Goal: Information Seeking & Learning: Learn about a topic

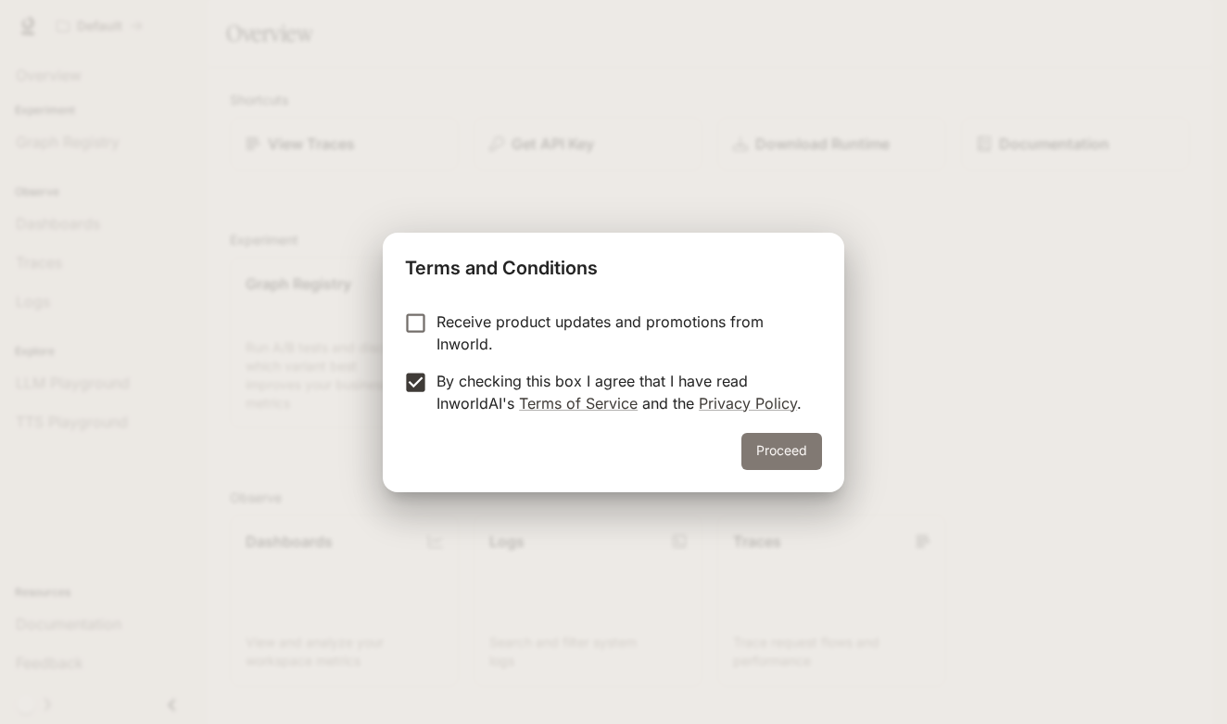
click at [796, 445] on button "Proceed" at bounding box center [781, 451] width 81 height 37
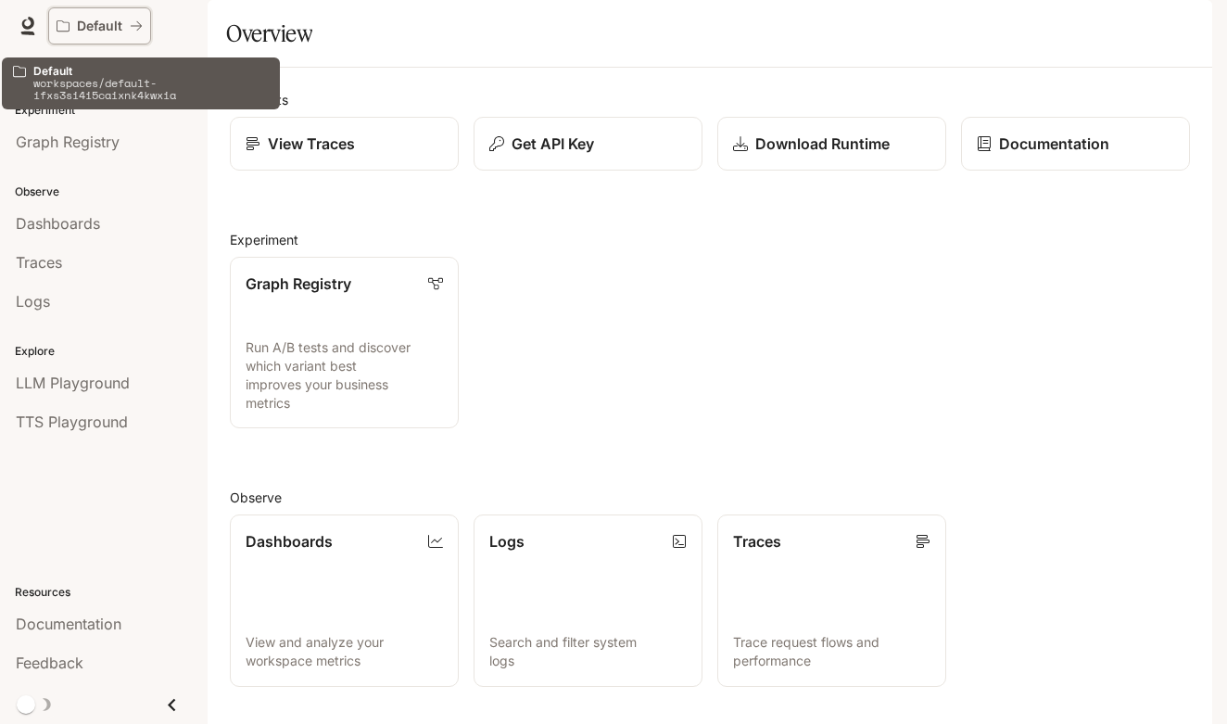
click at [128, 29] on div "Default" at bounding box center [93, 27] width 73 height 16
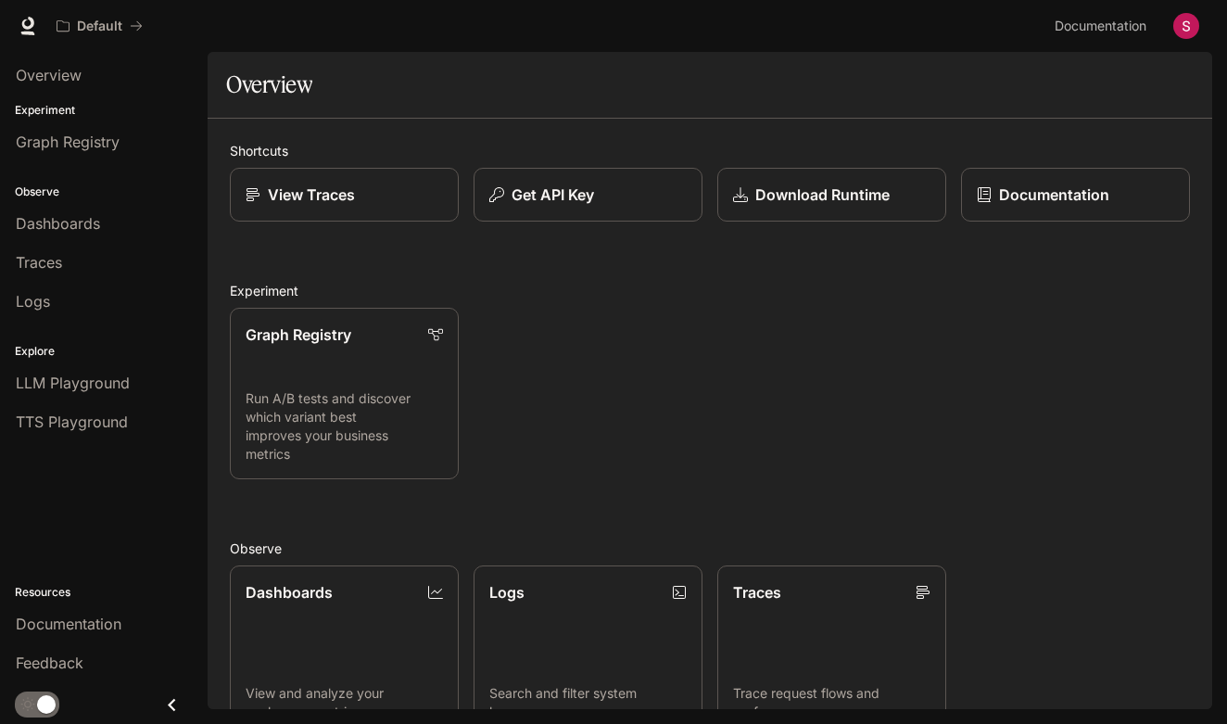
click at [172, 705] on icon "Close drawer" at bounding box center [171, 704] width 25 height 25
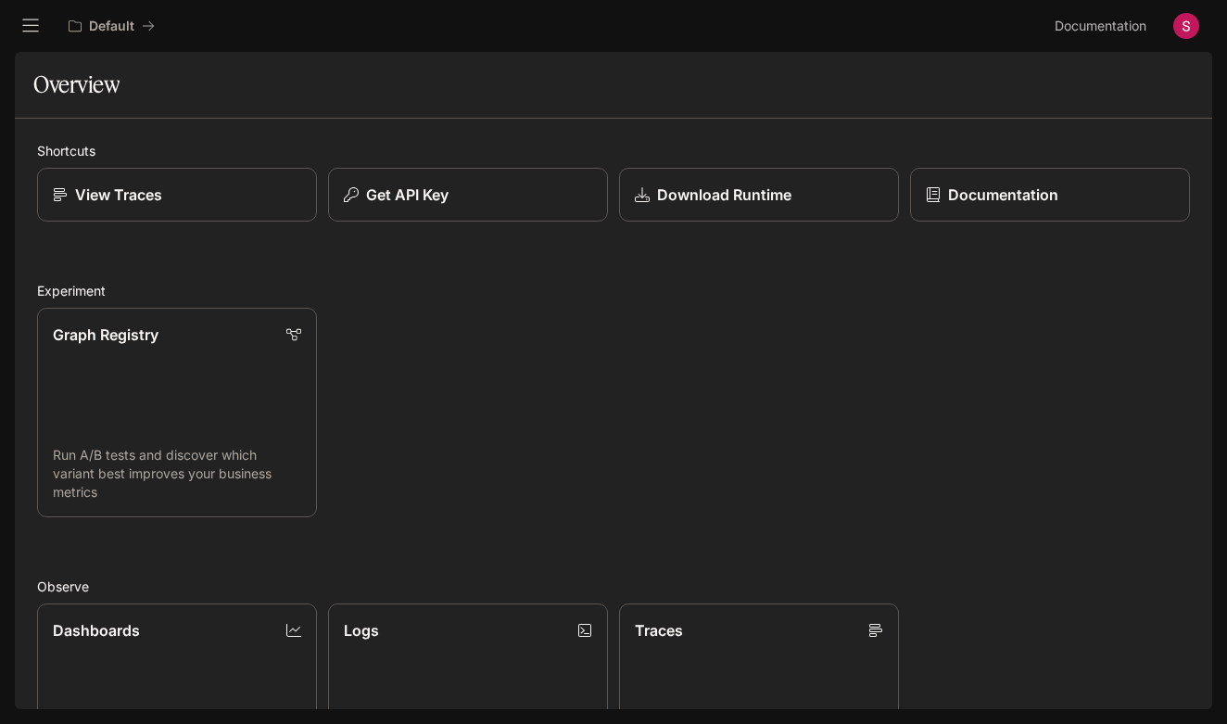
click at [40, 26] on button "open drawer" at bounding box center [30, 25] width 33 height 33
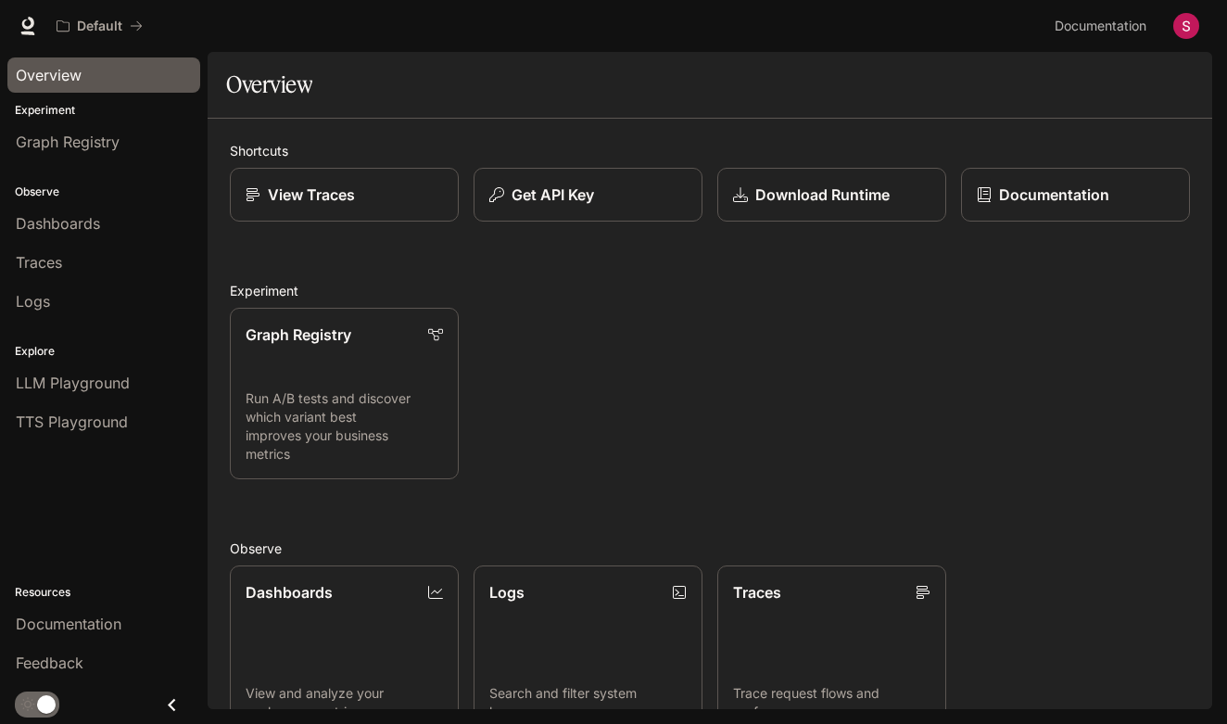
click at [70, 70] on span "Overview" at bounding box center [49, 75] width 66 height 22
click at [87, 230] on span "Dashboards" at bounding box center [58, 223] width 84 height 22
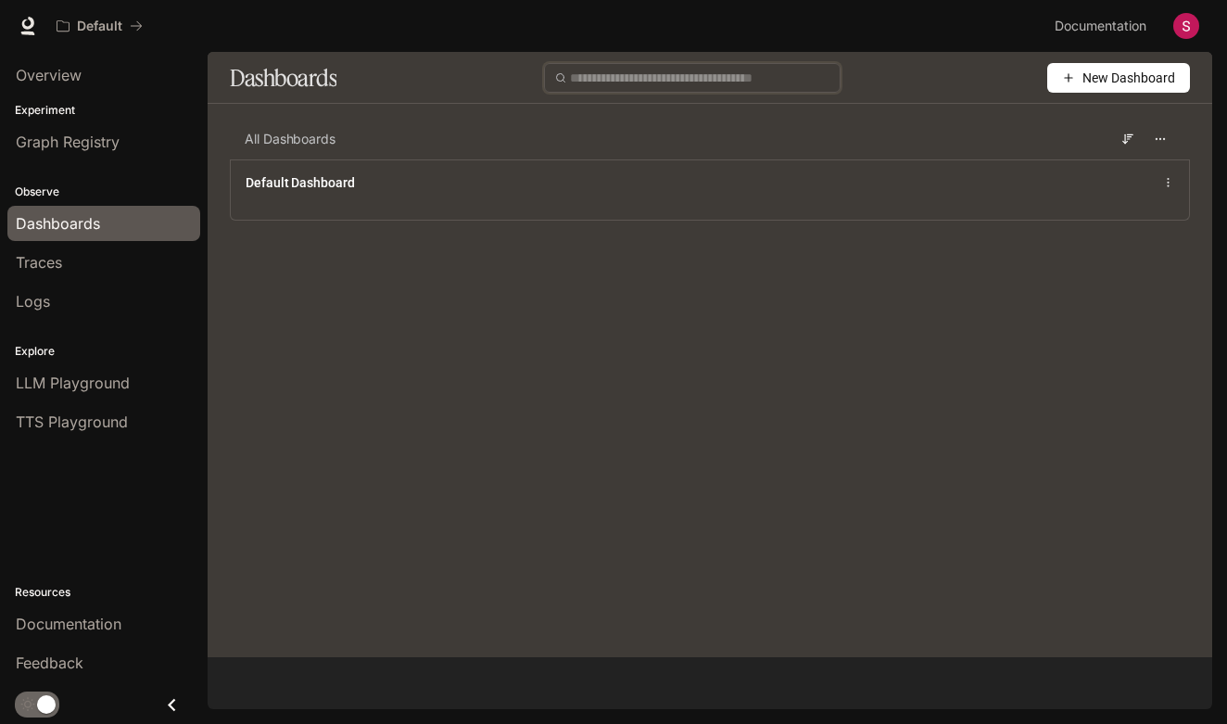
click at [707, 75] on input "text" at bounding box center [700, 78] width 260 height 20
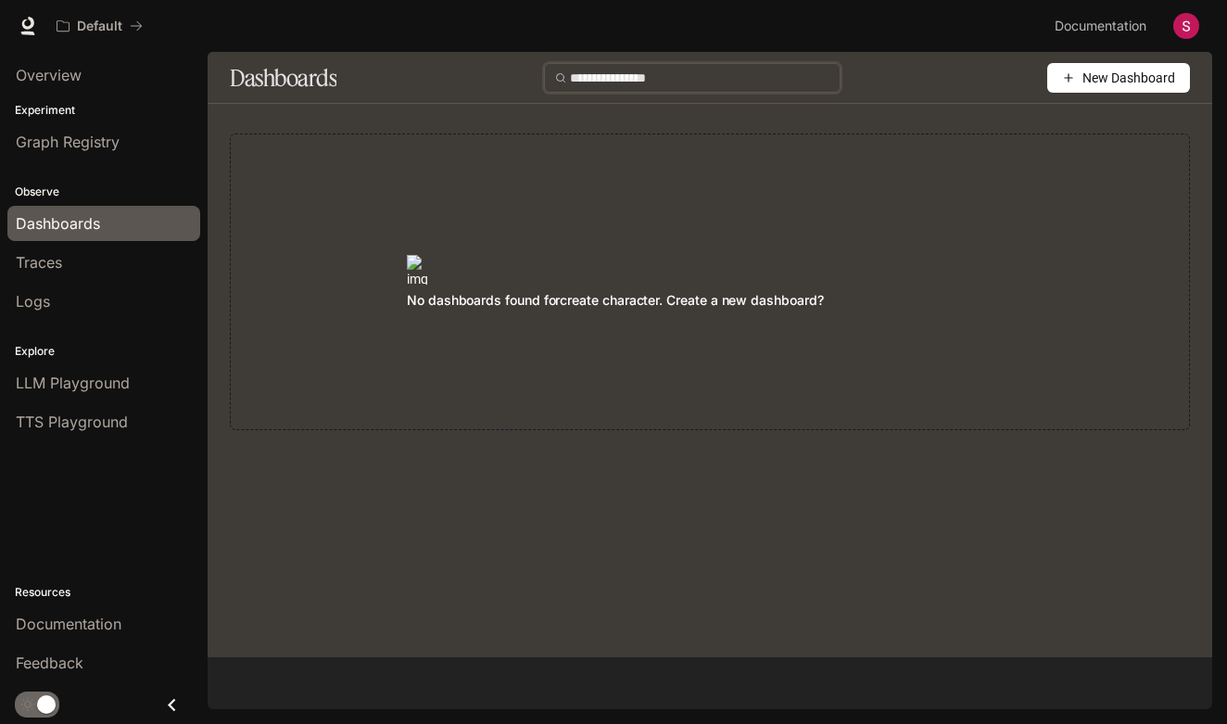
type input "**********"
click at [1117, 26] on span "Documentation" at bounding box center [1101, 26] width 92 height 23
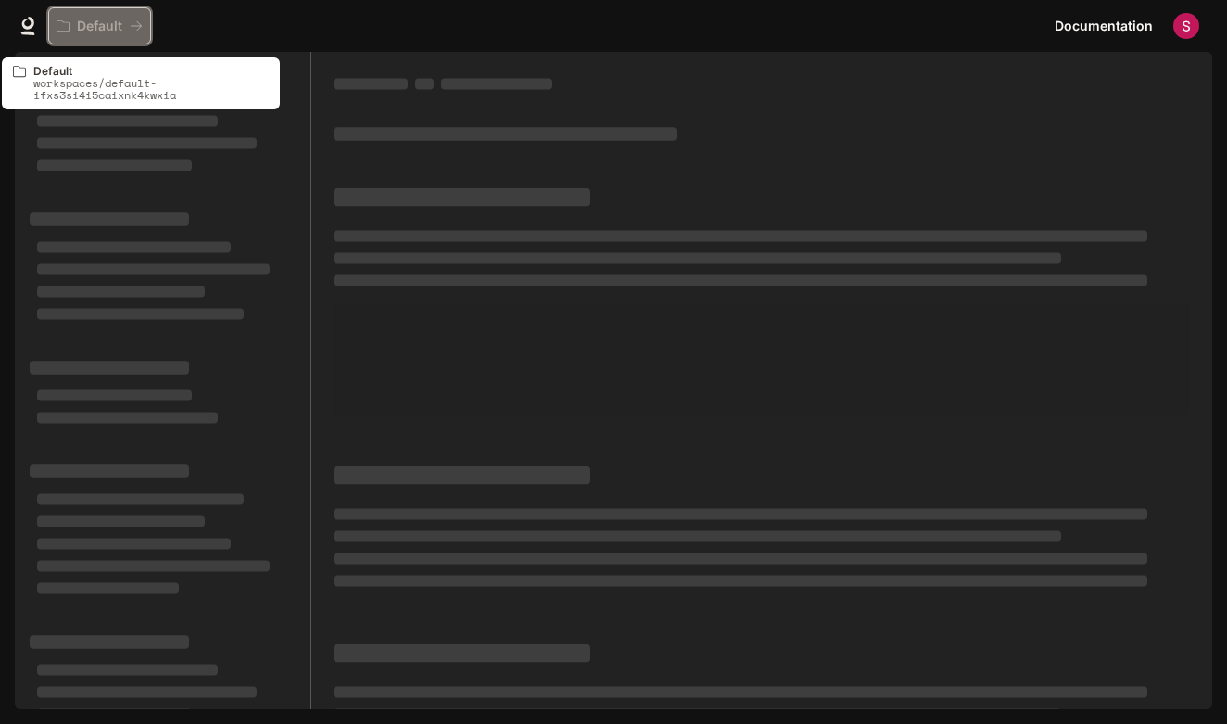
click at [133, 19] on icon "All workspaces" at bounding box center [136, 25] width 13 height 13
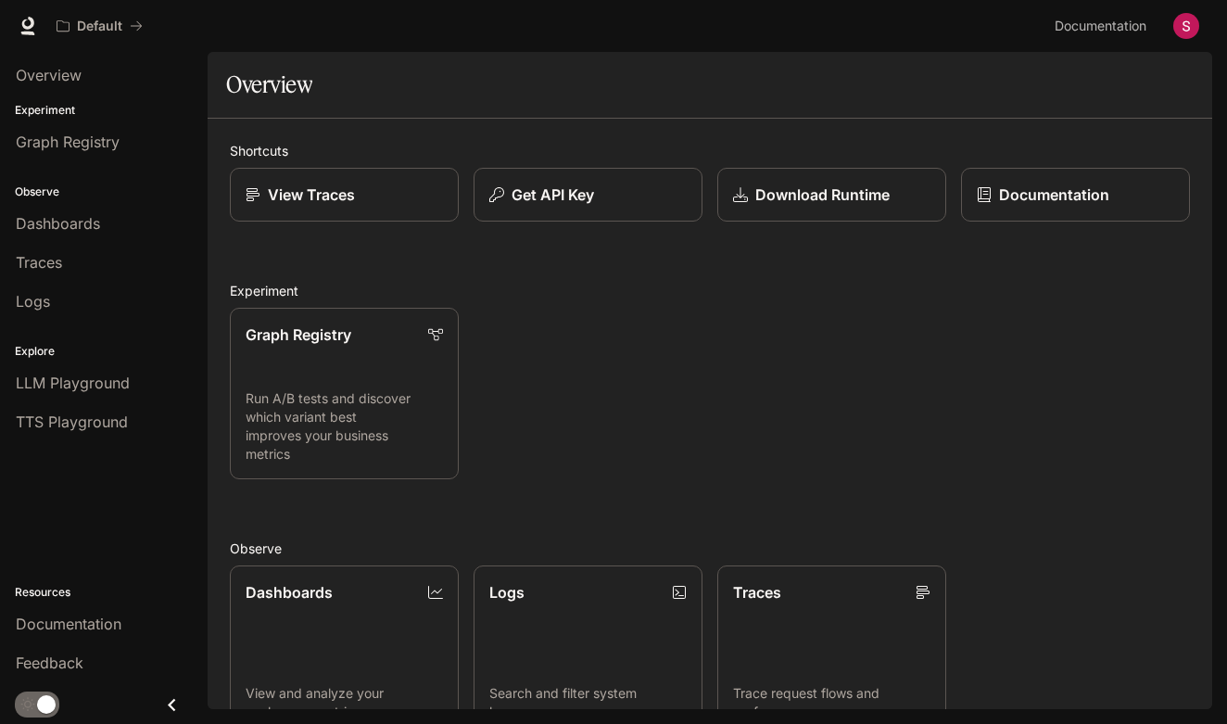
click at [29, 30] on icon at bounding box center [28, 26] width 19 height 19
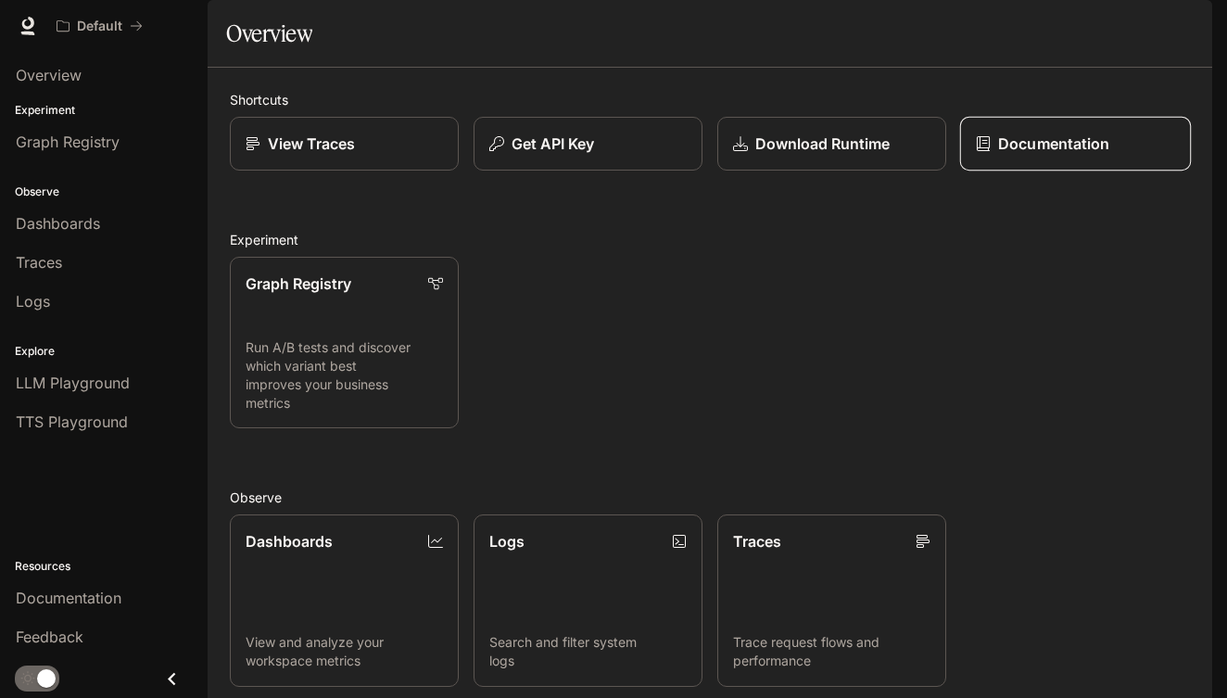
click at [1054, 155] on p "Documentation" at bounding box center [1053, 144] width 111 height 22
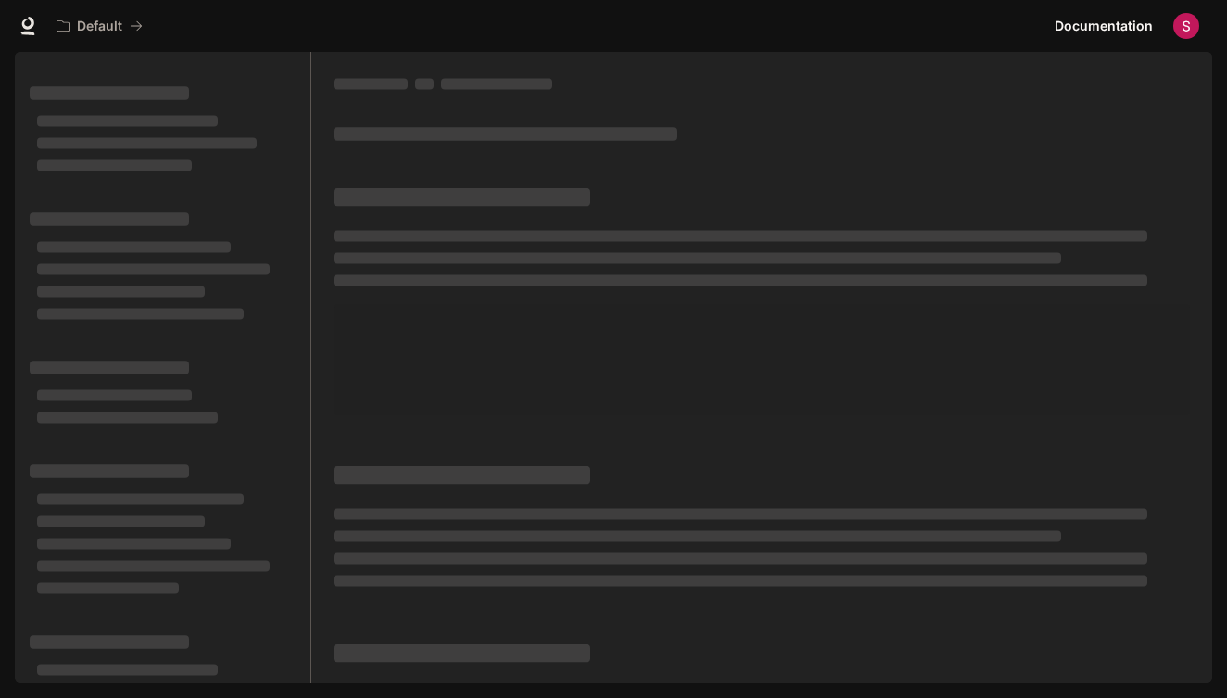
click at [1113, 28] on span "Documentation" at bounding box center [1104, 26] width 98 height 23
